Goal: Transaction & Acquisition: Purchase product/service

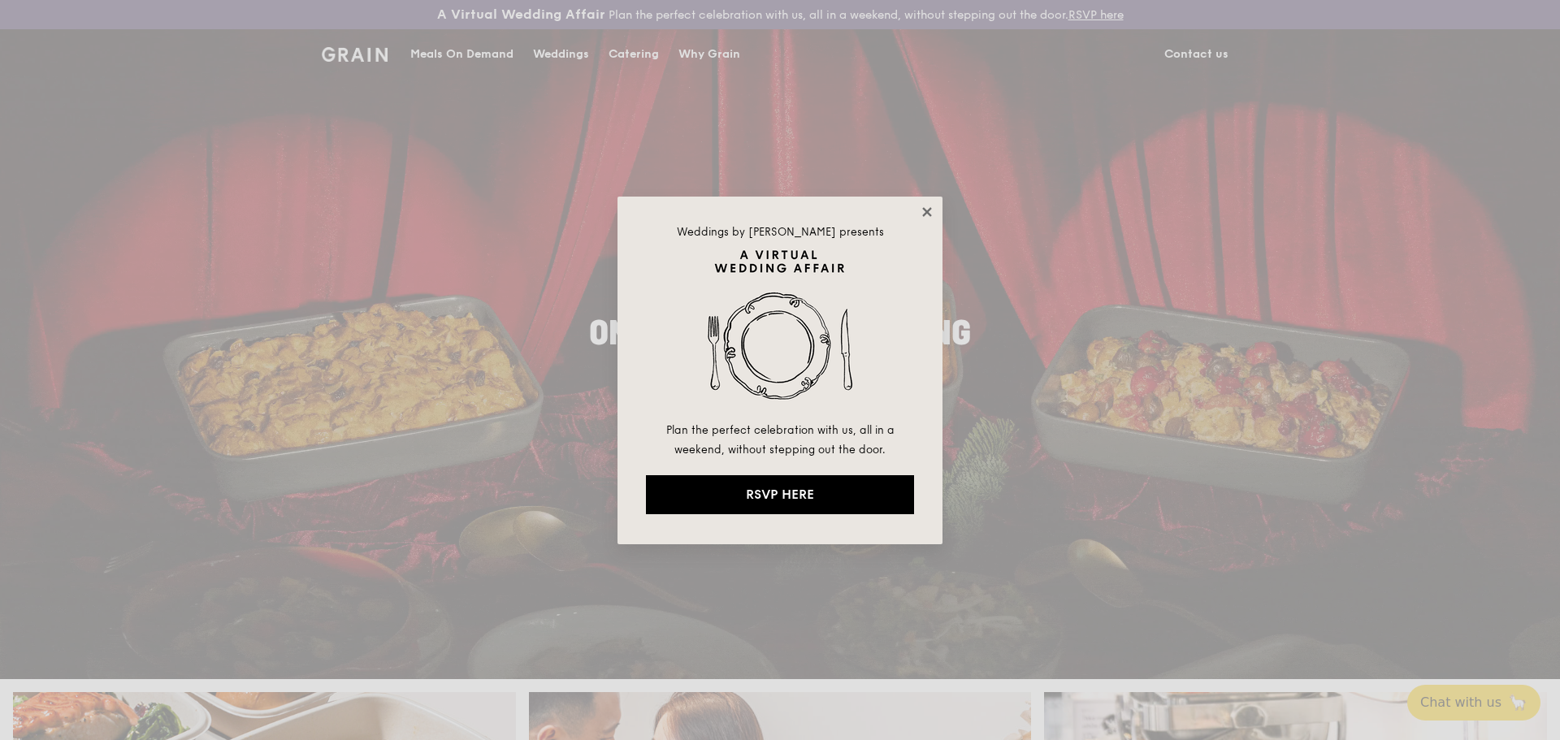
click at [923, 208] on icon at bounding box center [926, 211] width 9 height 9
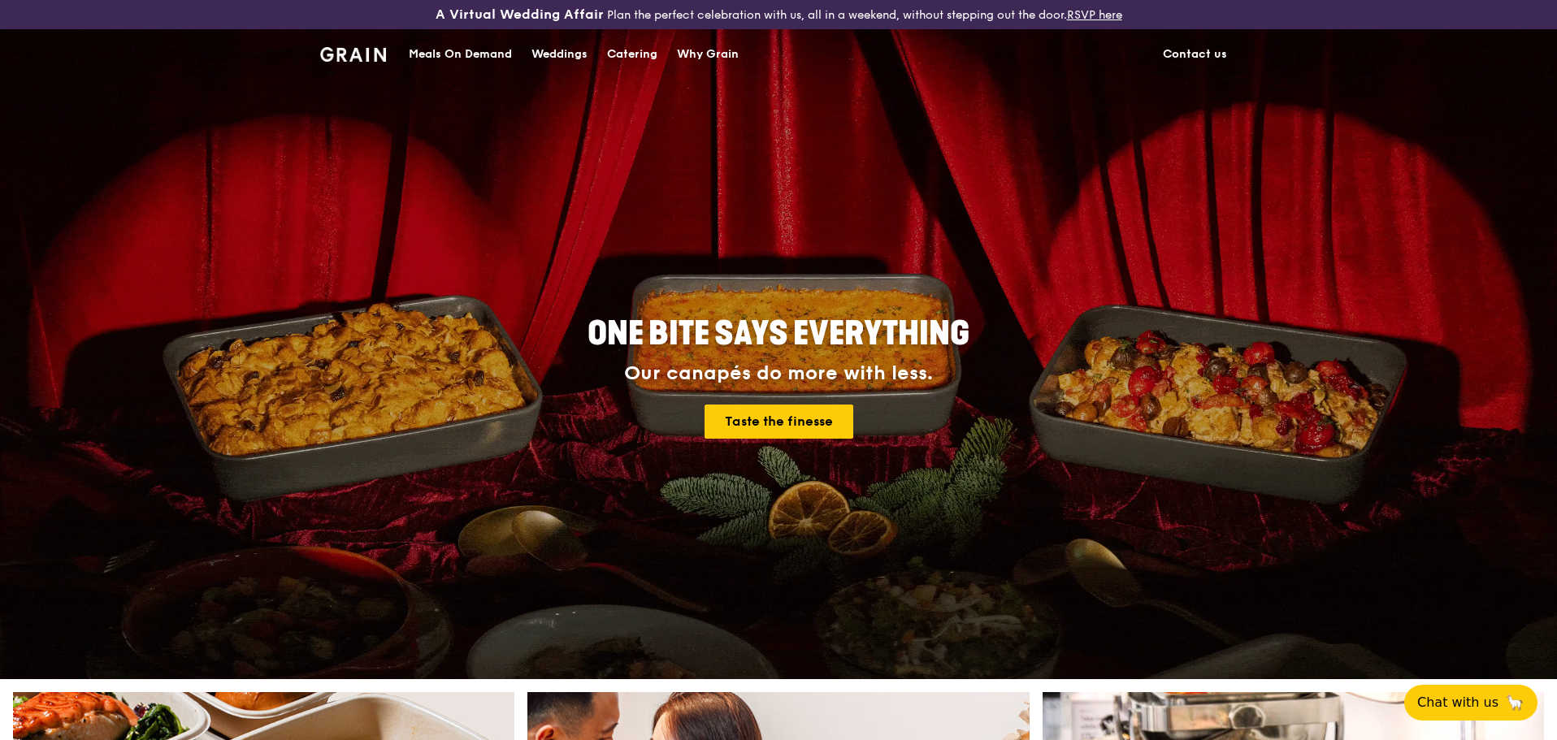
click at [479, 50] on div "Meals On Demand" at bounding box center [460, 54] width 103 height 49
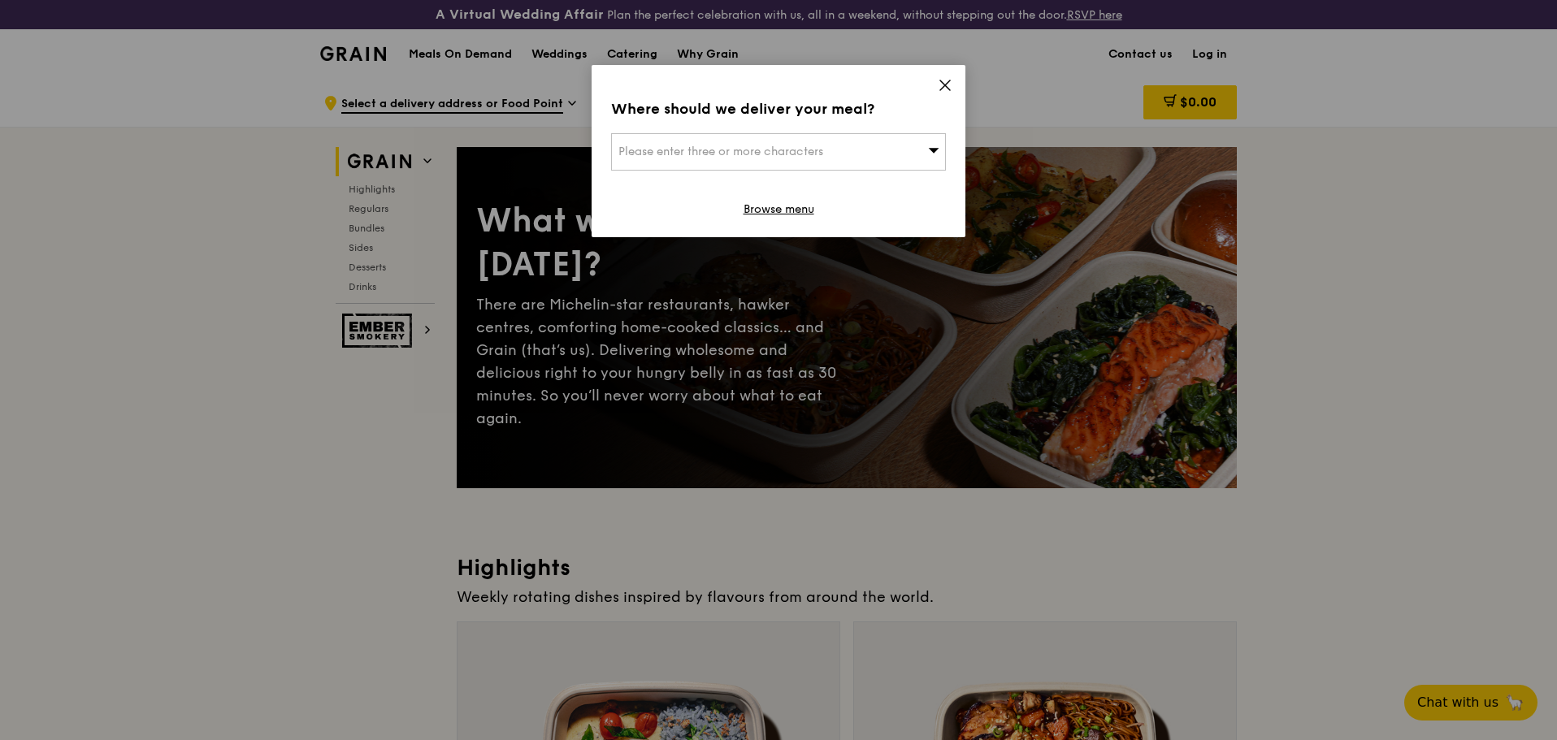
click at [951, 85] on icon at bounding box center [945, 85] width 15 height 15
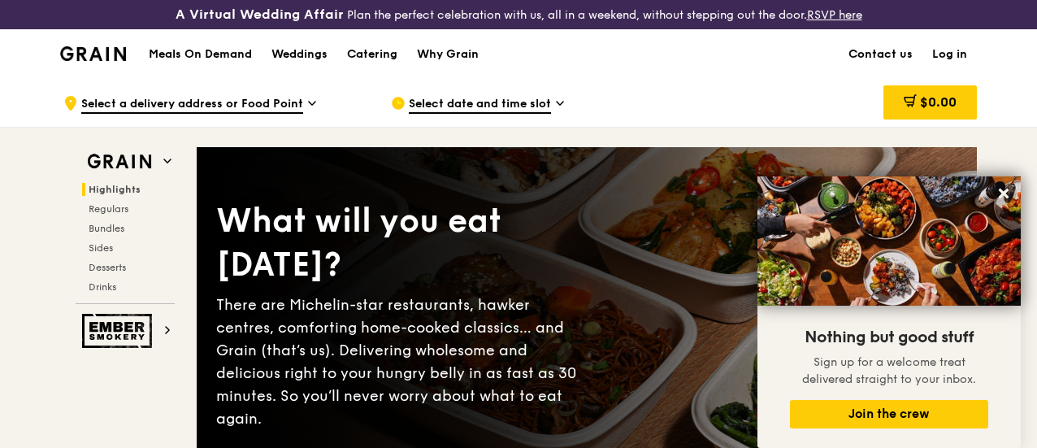
scroll to position [81, 0]
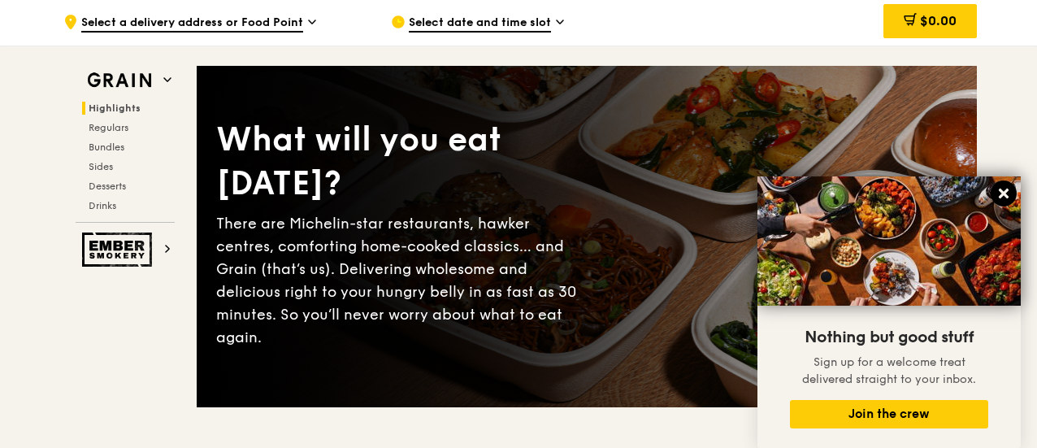
click at [1011, 185] on button at bounding box center [1003, 193] width 26 height 26
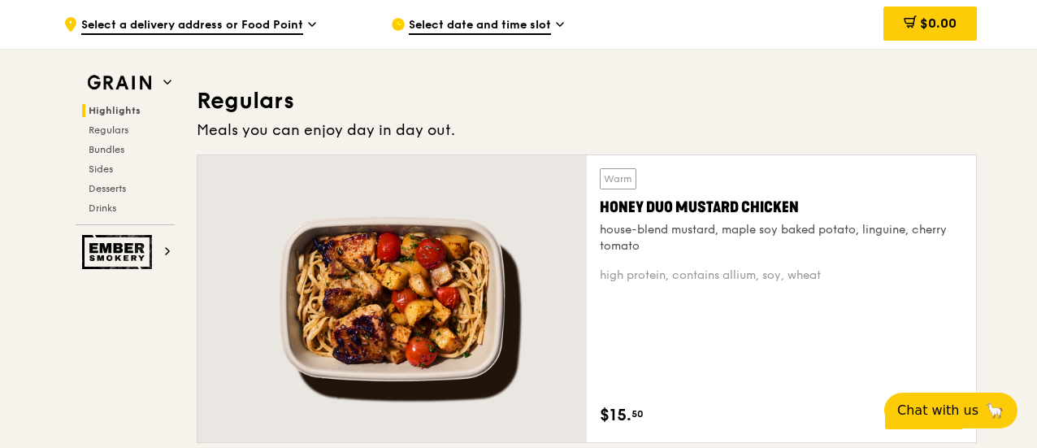
scroll to position [1056, 0]
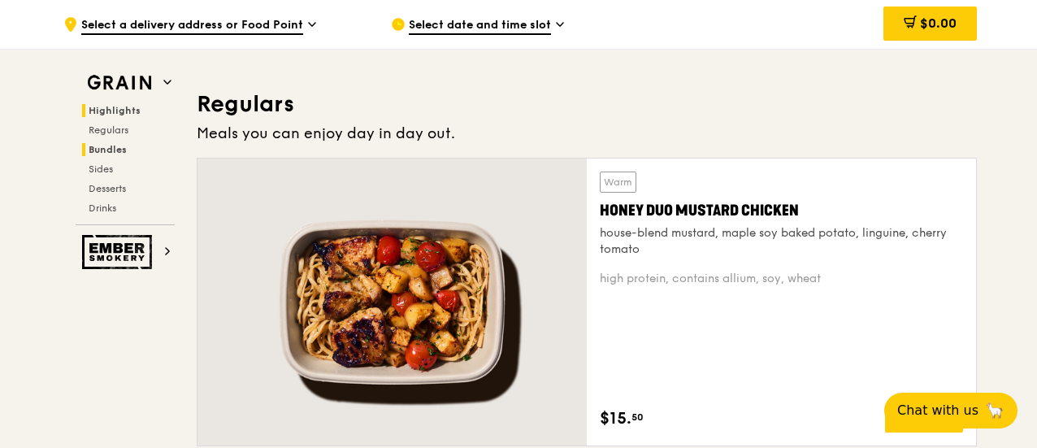
click at [136, 150] on h2 "Bundles" at bounding box center [128, 149] width 93 height 13
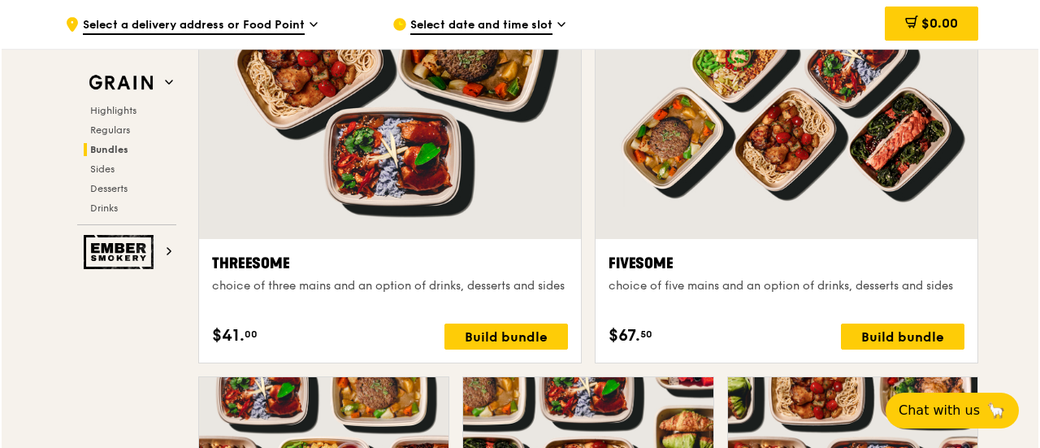
scroll to position [3419, 0]
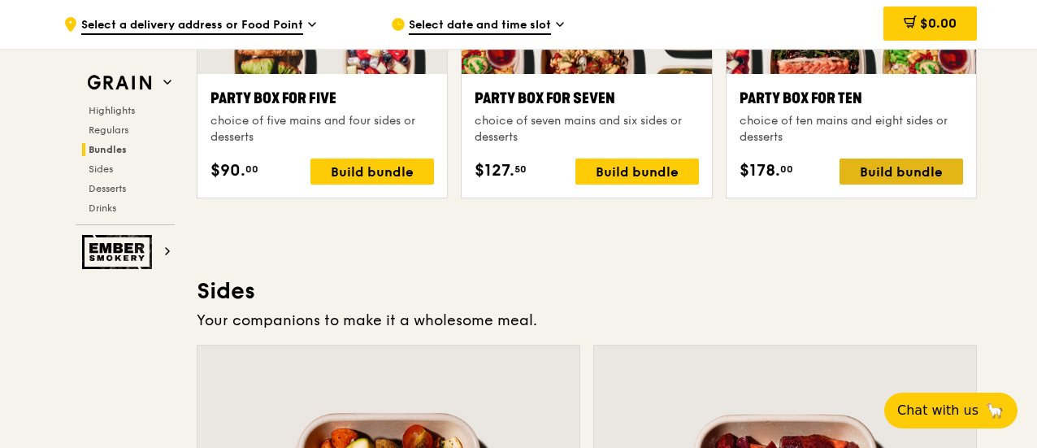
click at [901, 183] on div "Build bundle" at bounding box center [900, 171] width 123 height 26
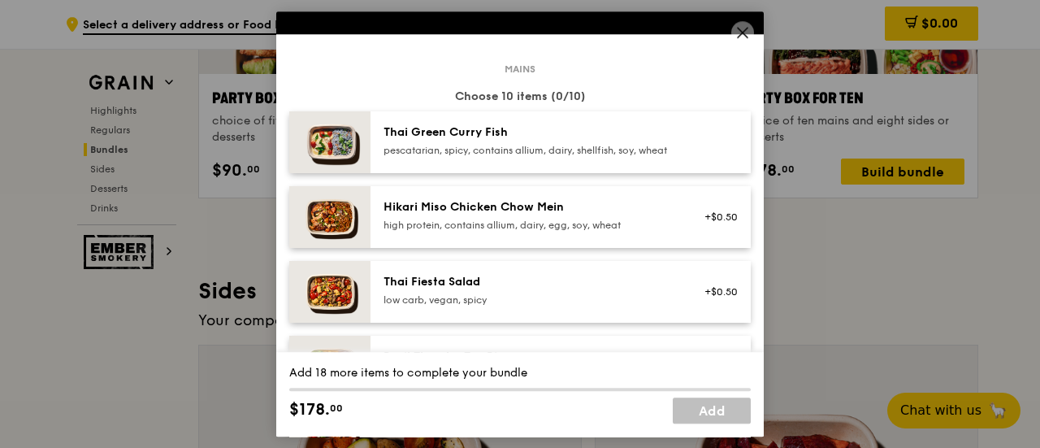
scroll to position [81, 0]
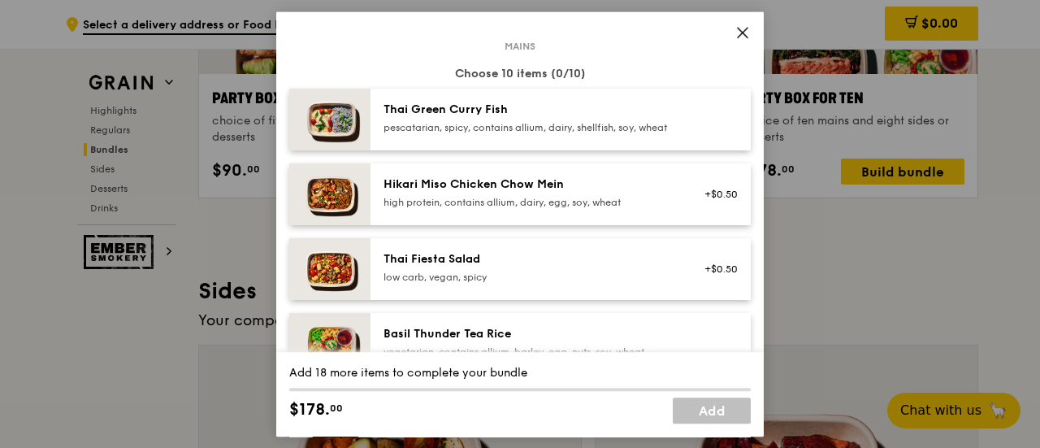
click at [685, 112] on div at bounding box center [716, 120] width 63 height 36
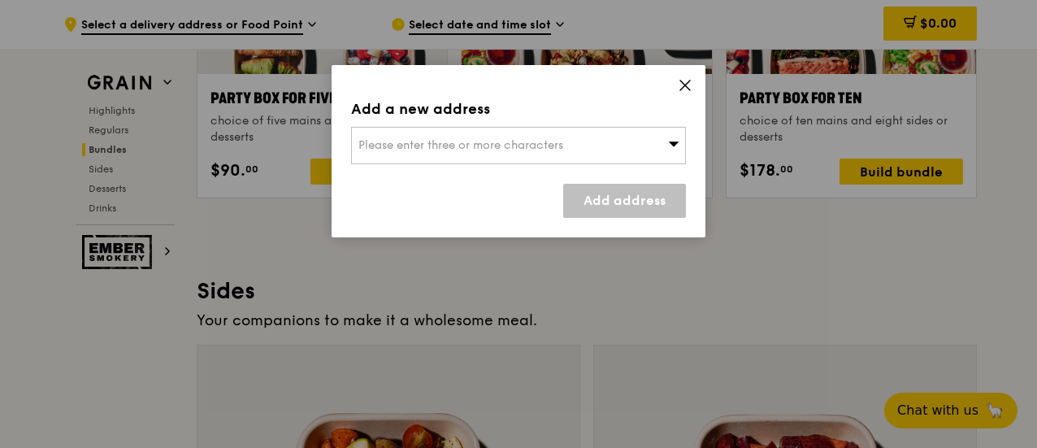
click at [656, 147] on div "Please enter three or more characters" at bounding box center [518, 145] width 335 height 37
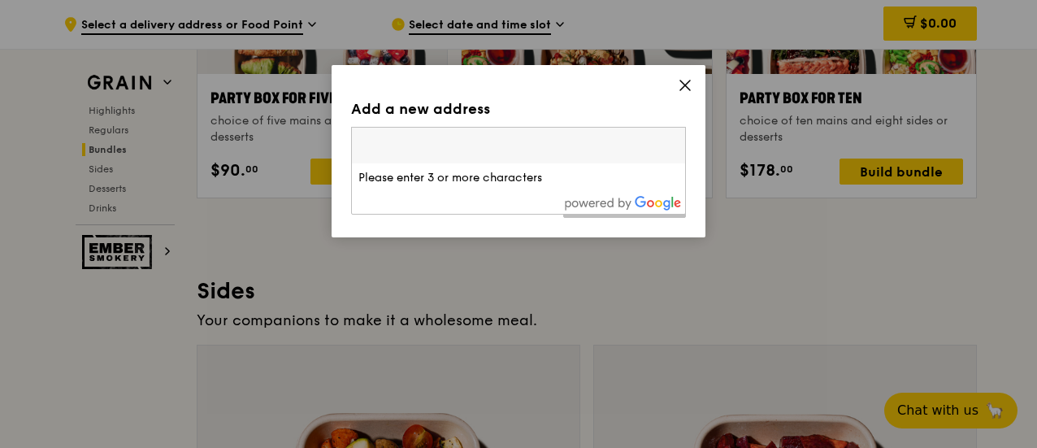
click at [457, 143] on input "search" at bounding box center [518, 146] width 333 height 36
paste input "049514"
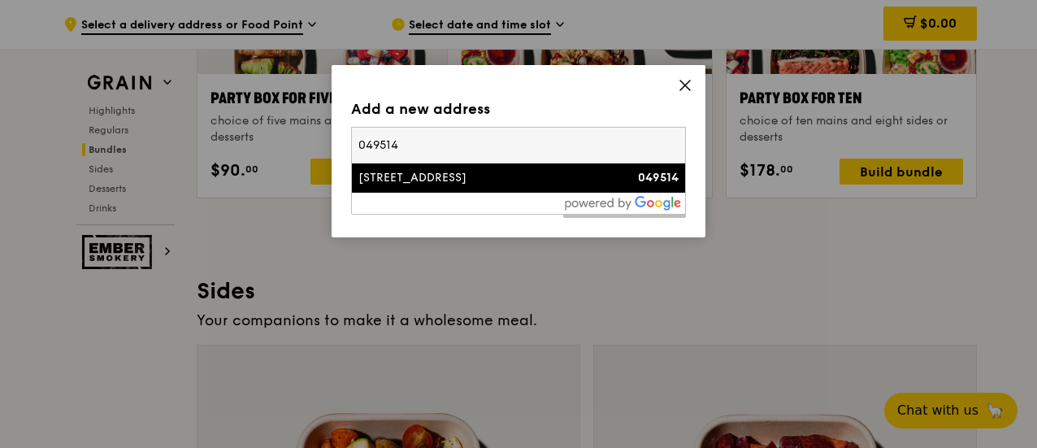
type input "049514"
click at [444, 173] on div "[STREET_ADDRESS]" at bounding box center [478, 178] width 240 height 16
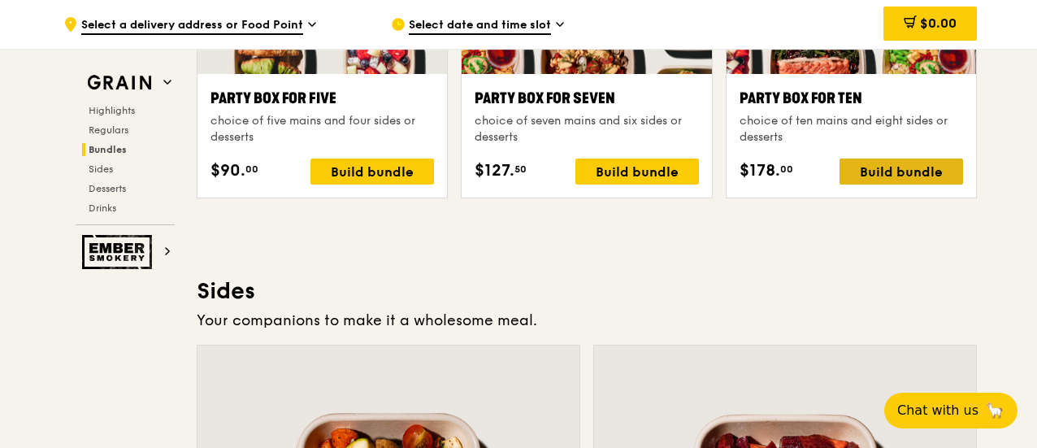
click at [881, 184] on div "Build bundle" at bounding box center [900, 171] width 123 height 26
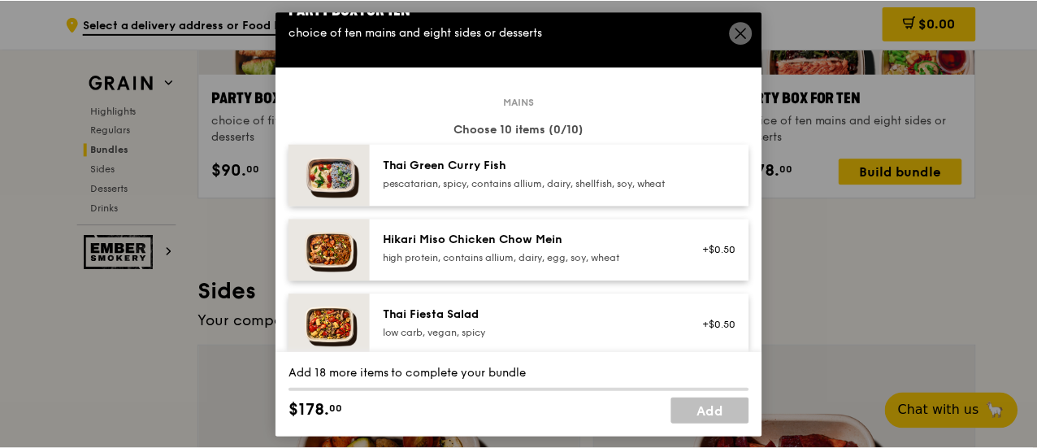
scroll to position [0, 0]
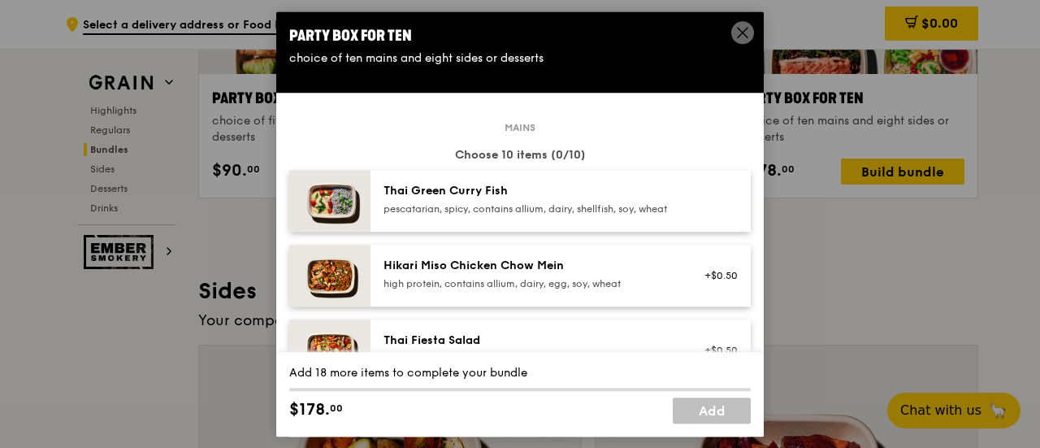
click at [626, 201] on div "Thai Green [PERSON_NAME] Fish pescatarian, spicy, contains allium, dairy, shell…" at bounding box center [529, 199] width 292 height 32
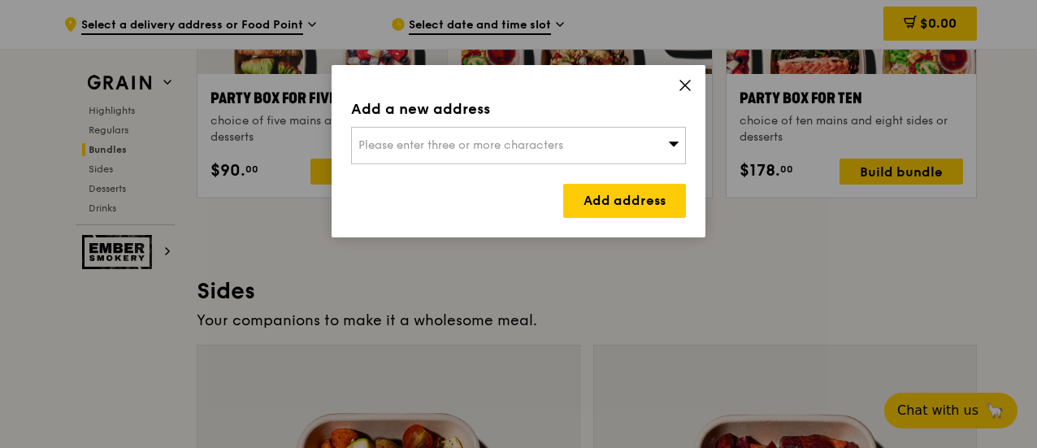
click at [570, 146] on div "Please enter three or more characters" at bounding box center [518, 145] width 335 height 37
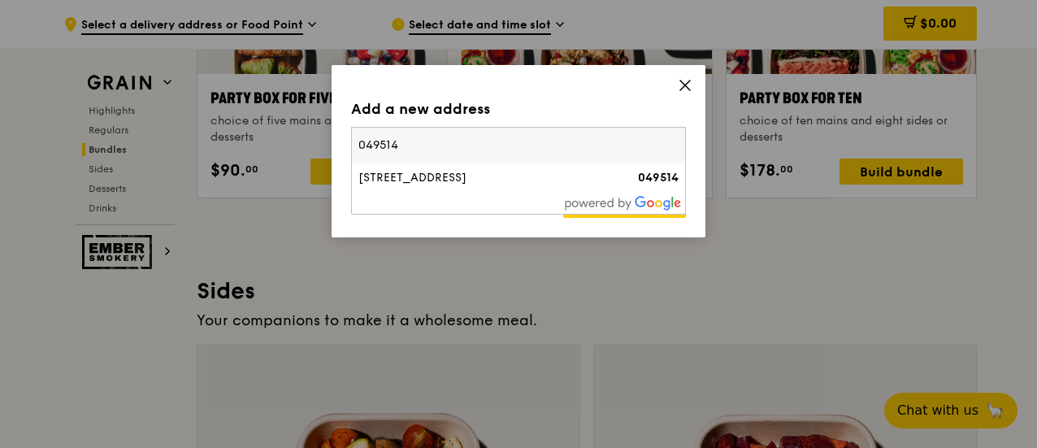
type input "049514"
click at [412, 176] on div "[STREET_ADDRESS]" at bounding box center [478, 178] width 240 height 16
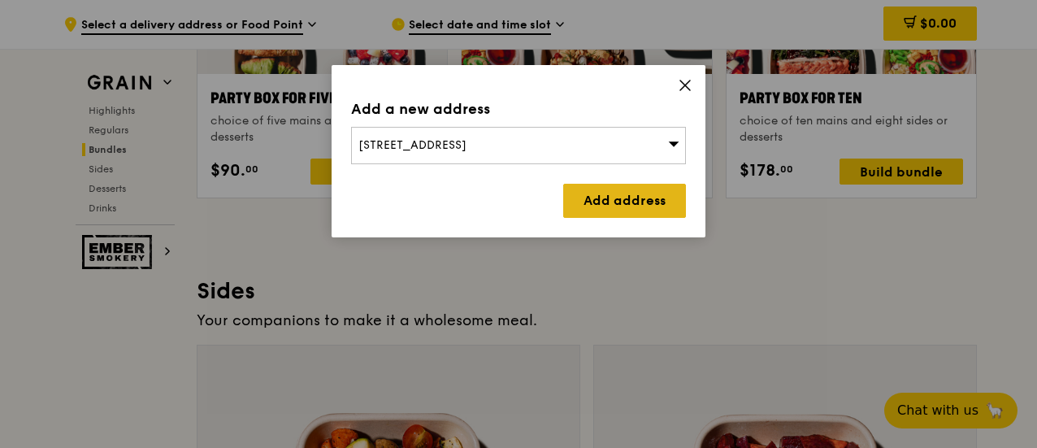
click at [595, 196] on link "Add address" at bounding box center [624, 201] width 123 height 34
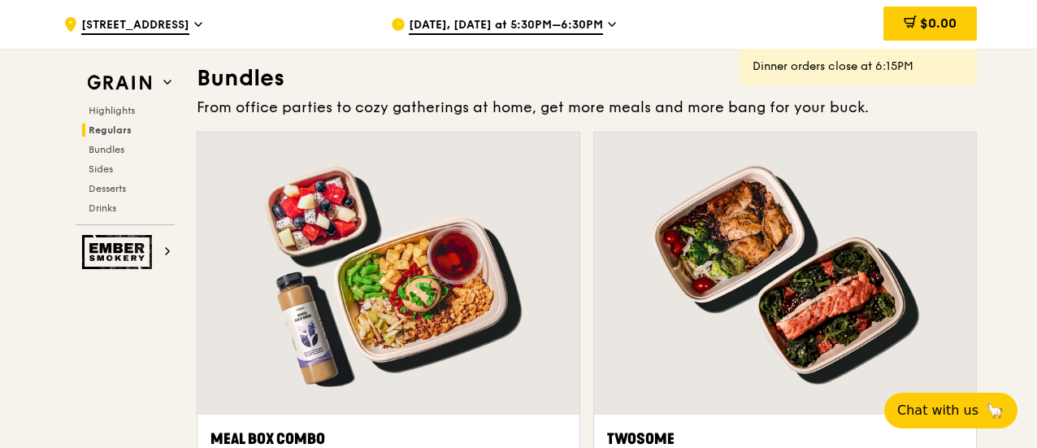
scroll to position [1783, 0]
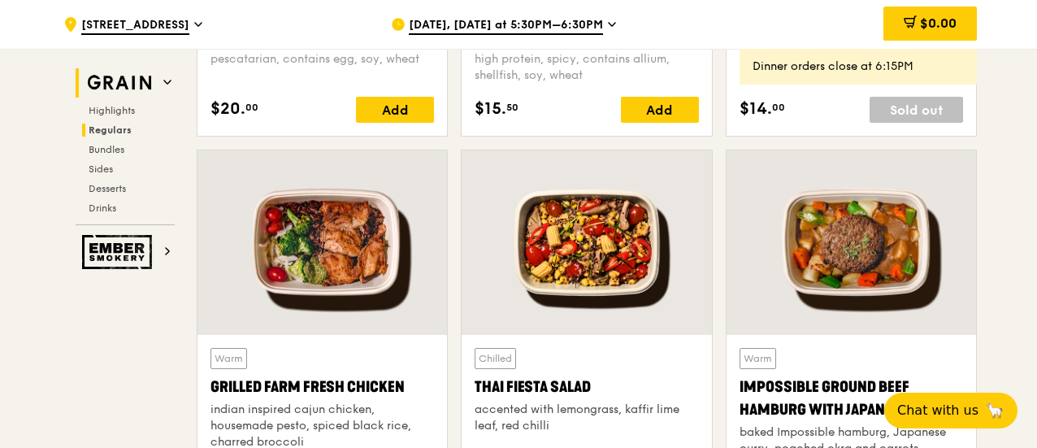
click at [167, 80] on icon at bounding box center [167, 82] width 8 height 8
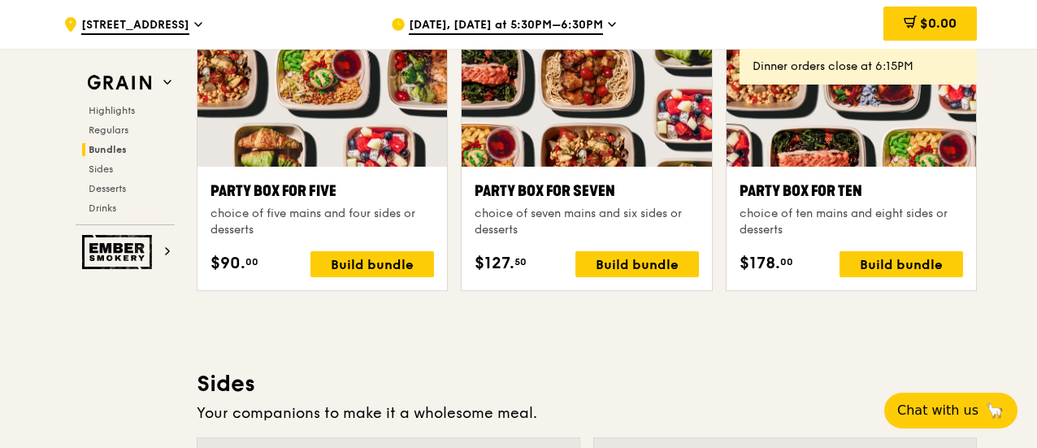
scroll to position [3345, 0]
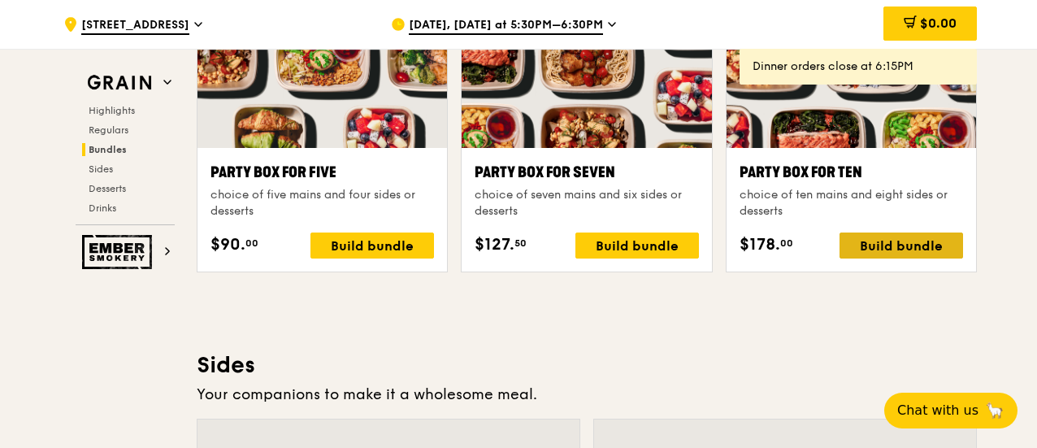
click at [890, 254] on div "Build bundle" at bounding box center [900, 245] width 123 height 26
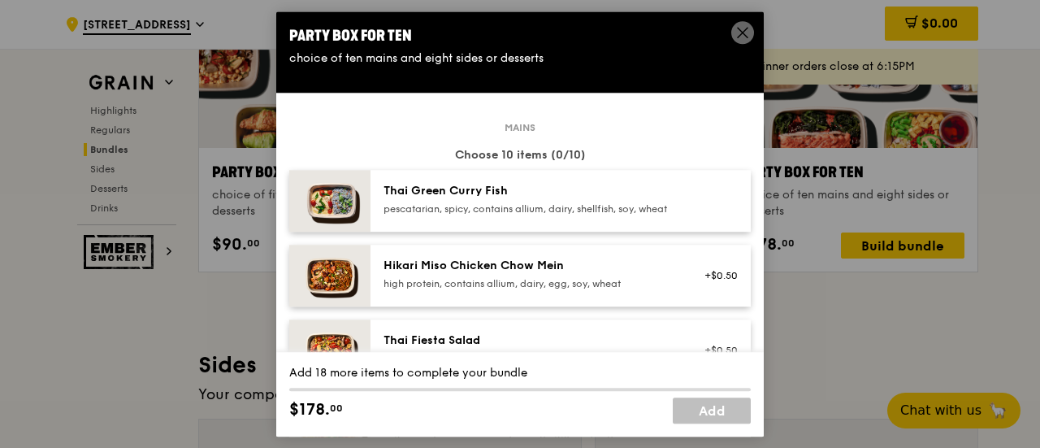
click at [738, 33] on icon at bounding box center [742, 32] width 15 height 15
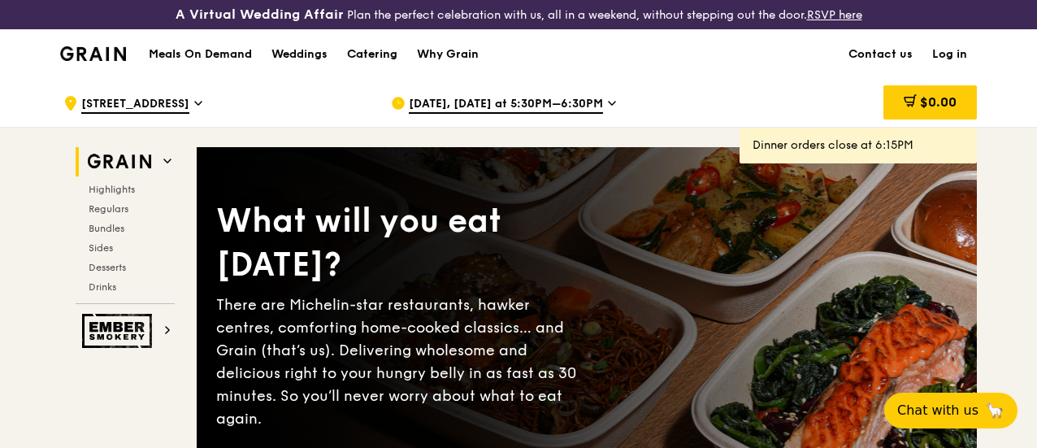
click at [366, 67] on div "Catering" at bounding box center [372, 54] width 50 height 49
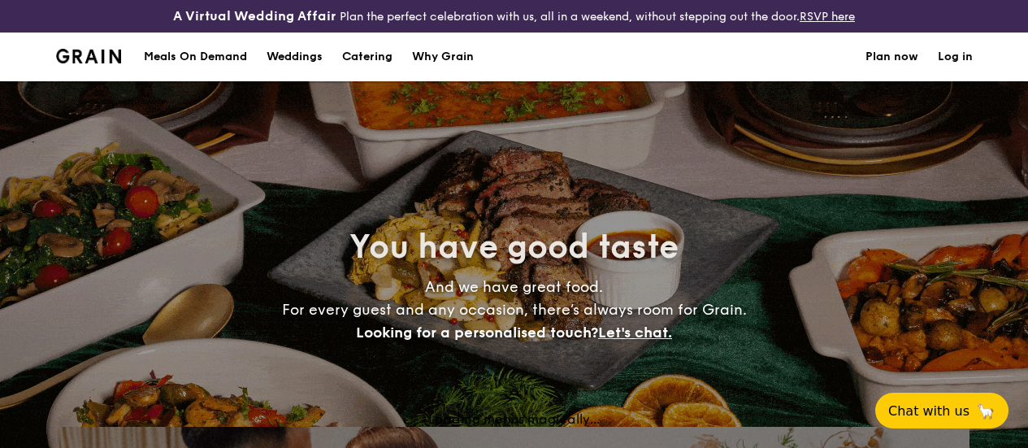
select select
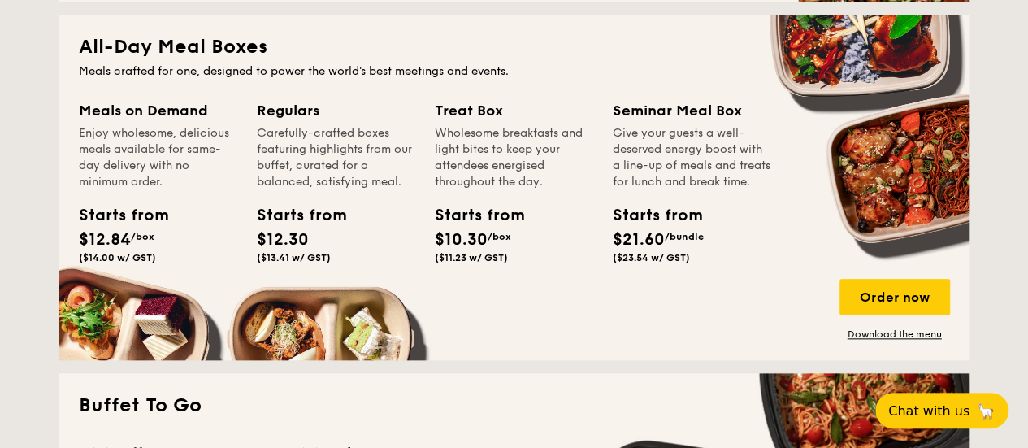
scroll to position [731, 0]
